Goal: Check status

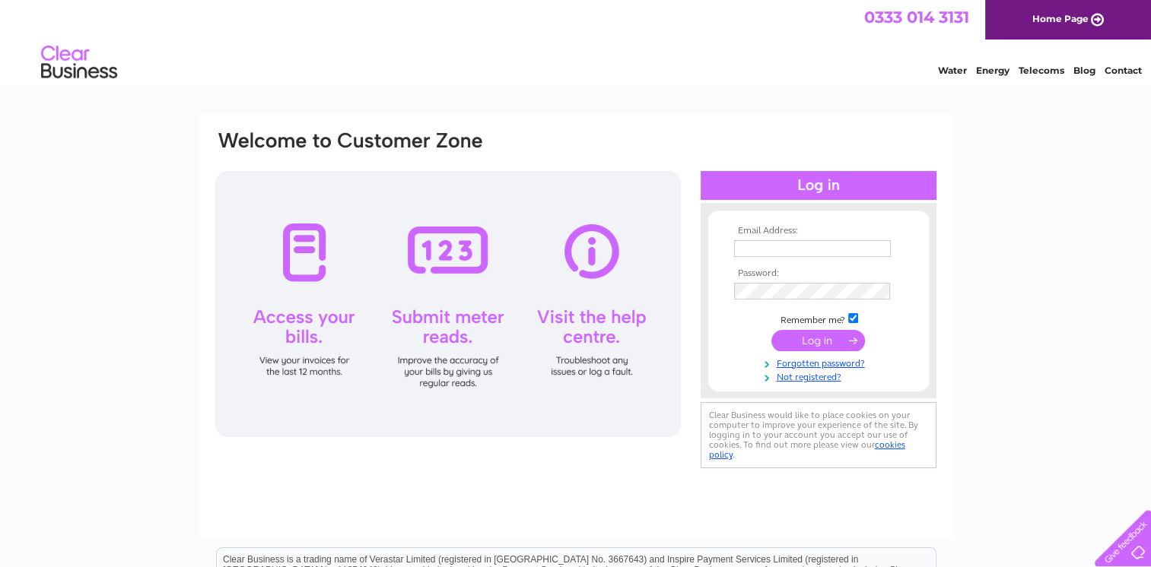
type input "office@thearchinn.co.uk"
click at [803, 336] on input "submit" at bounding box center [818, 340] width 94 height 21
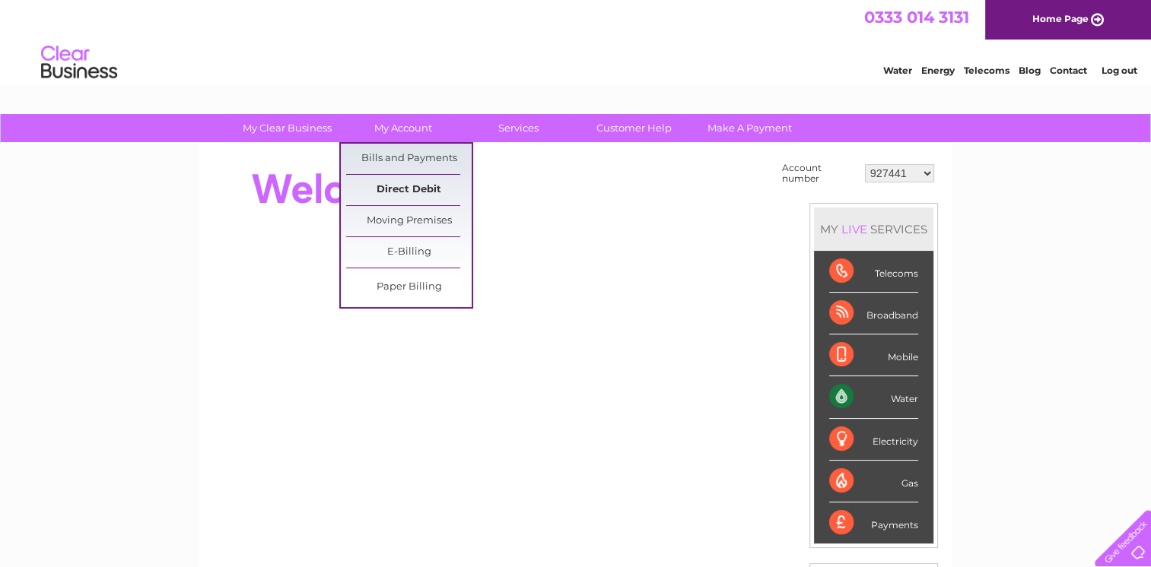
click at [412, 185] on link "Direct Debit" at bounding box center [408, 190] width 125 height 30
click at [395, 154] on link "Bills and Payments" at bounding box center [408, 159] width 125 height 30
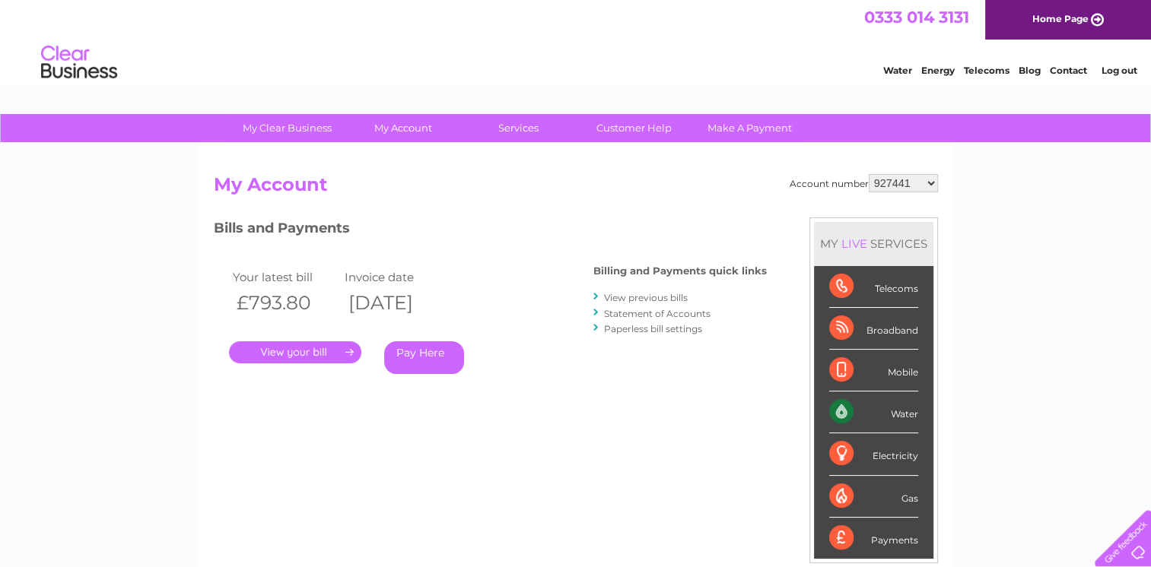
scroll to position [76, 0]
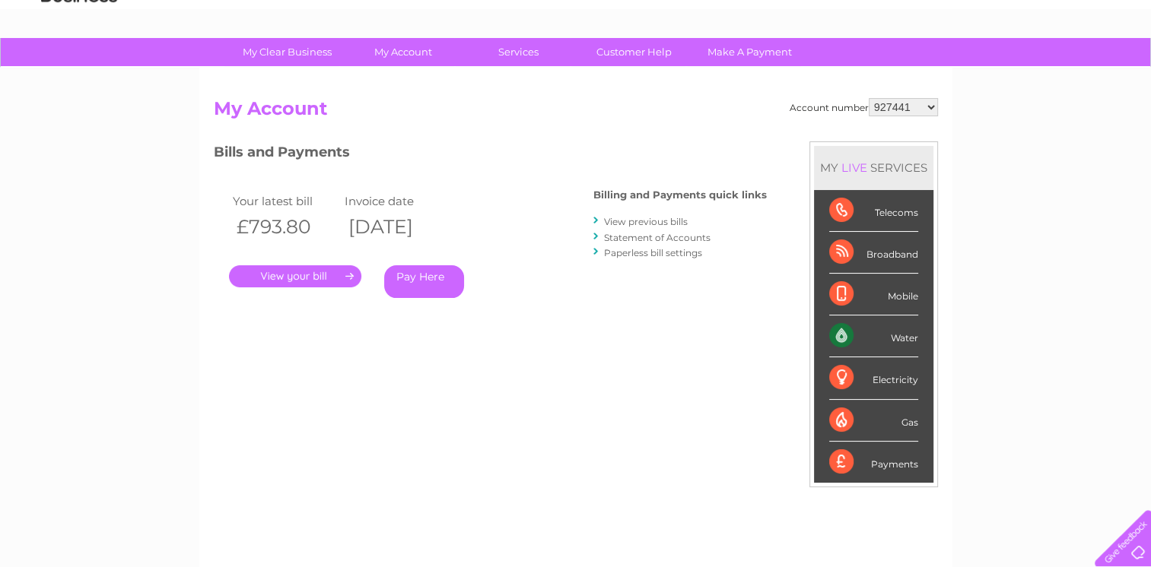
drag, startPoint x: 411, startPoint y: 221, endPoint x: 437, endPoint y: 219, distance: 25.9
click at [437, 219] on th "11/08/2025" at bounding box center [397, 226] width 113 height 31
click at [453, 220] on th "11/08/2025" at bounding box center [397, 226] width 113 height 31
